Goal: Check status: Check status

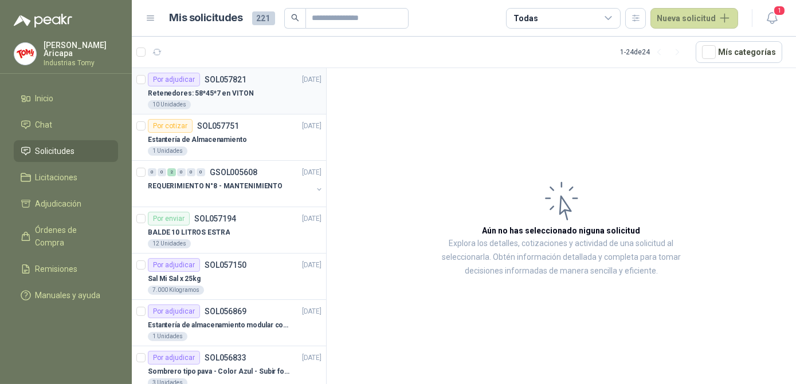
click at [235, 85] on div "Por adjudicar SOL057821" at bounding box center [197, 80] width 99 height 14
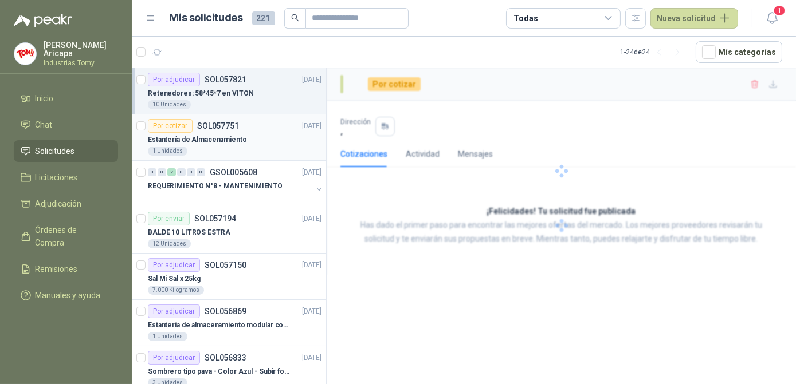
click at [232, 135] on p "Estantería de Almacenamiento" at bounding box center [197, 140] width 99 height 11
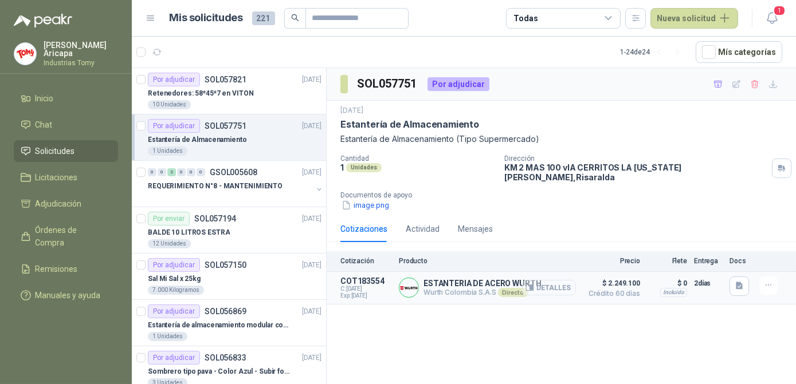
click at [552, 280] on button "Detalles" at bounding box center [549, 287] width 54 height 15
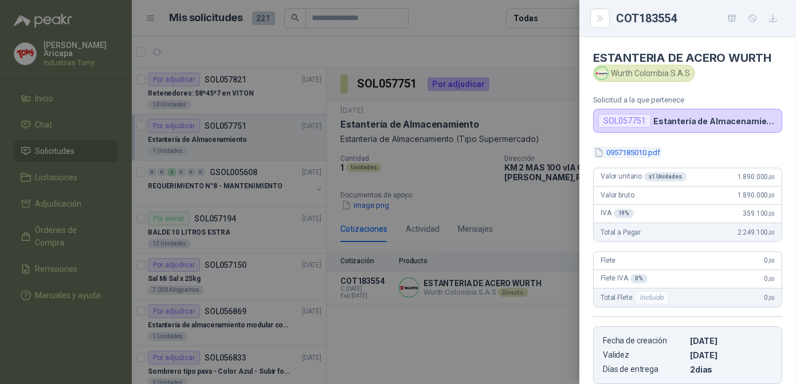
click at [625, 149] on button "0957185010.pdf" at bounding box center [627, 153] width 68 height 12
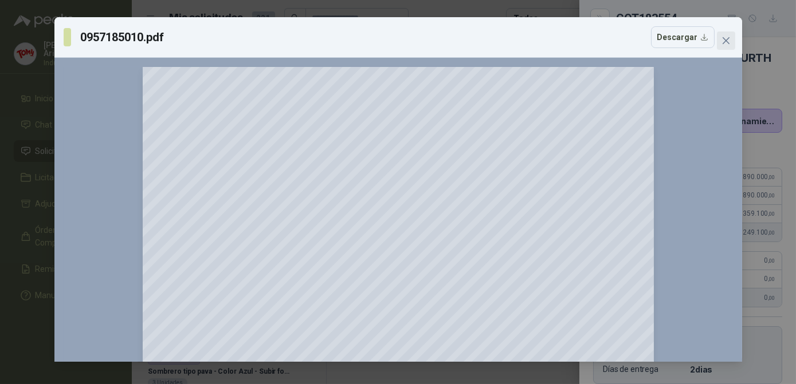
click at [721, 34] on button "Close" at bounding box center [726, 41] width 18 height 18
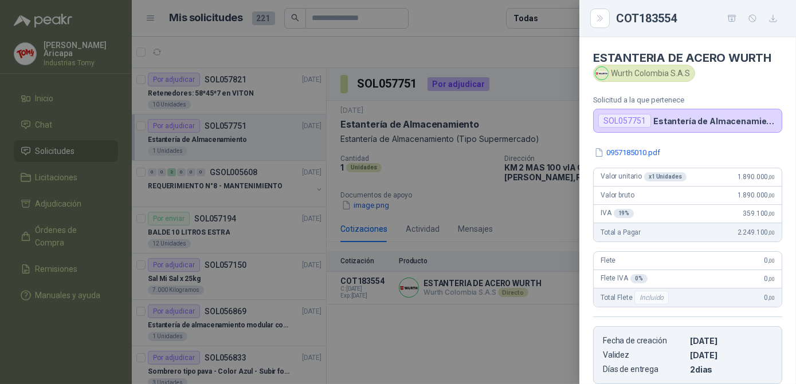
click at [486, 303] on div at bounding box center [398, 192] width 796 height 384
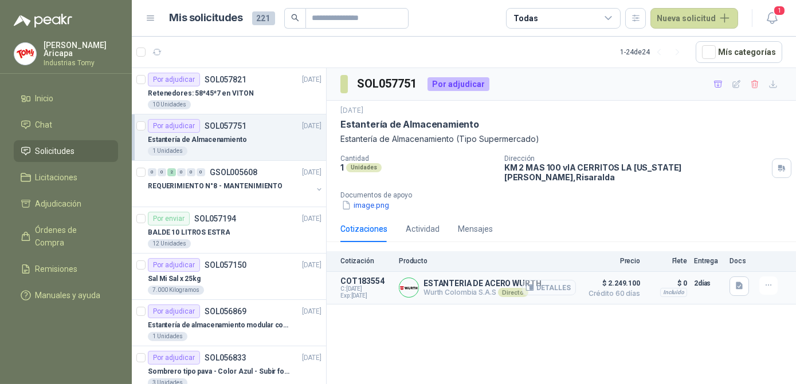
click at [554, 282] on button "Detalles" at bounding box center [549, 287] width 54 height 15
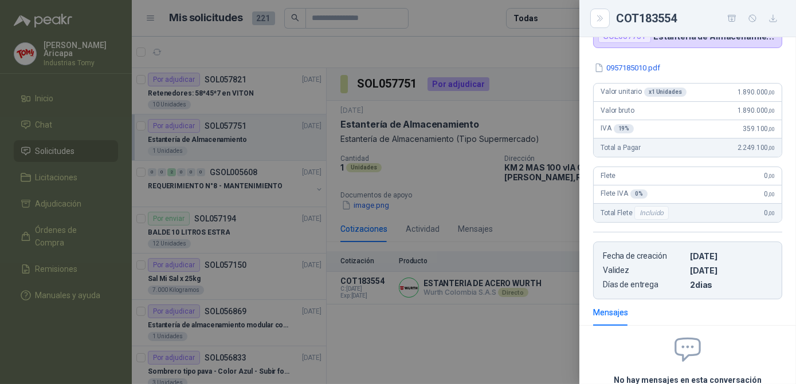
scroll to position [0, 0]
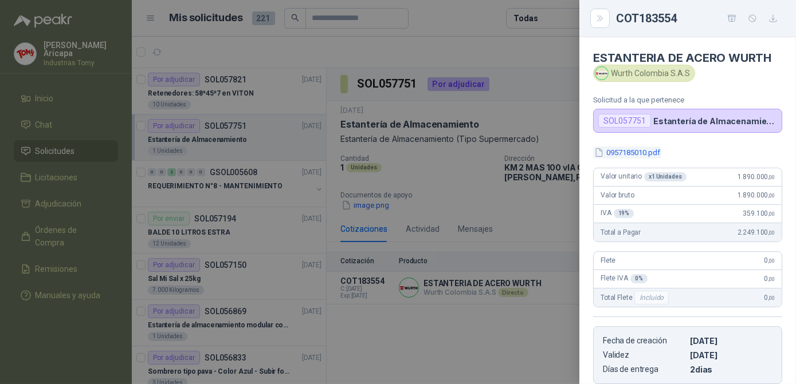
click at [647, 152] on button "0957185010.pdf" at bounding box center [627, 153] width 68 height 12
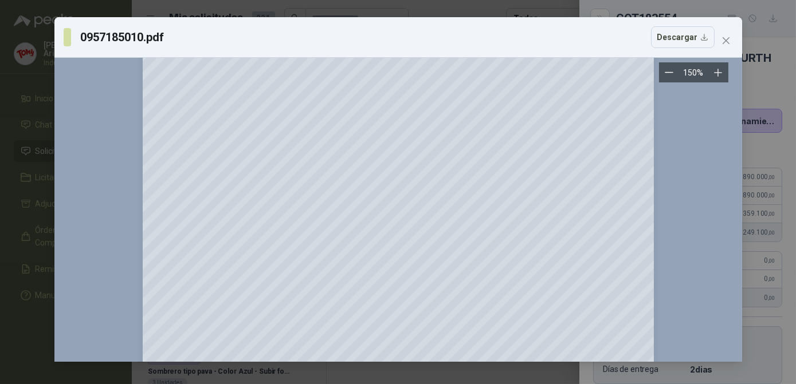
scroll to position [104, 0]
click at [732, 37] on span "Close" at bounding box center [726, 40] width 18 height 9
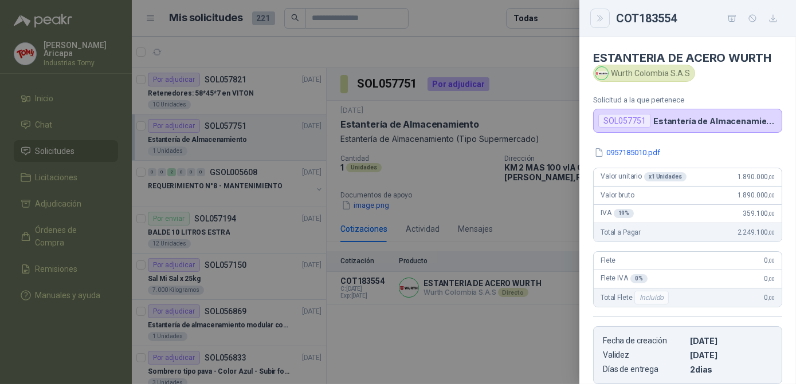
click at [594, 18] on button "Close" at bounding box center [599, 18] width 19 height 19
